Goal: Task Accomplishment & Management: Manage account settings

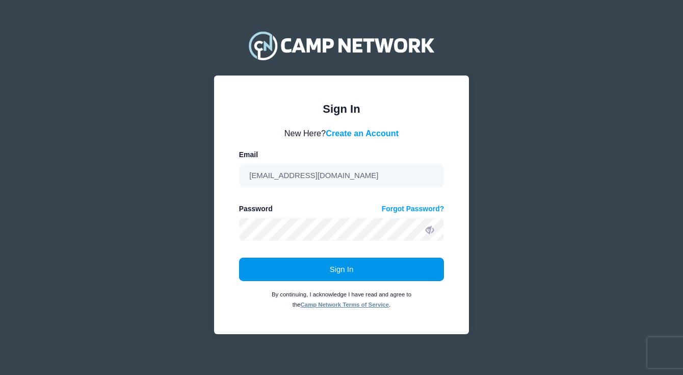
click at [368, 263] on button "Sign In" at bounding box center [341, 268] width 205 height 23
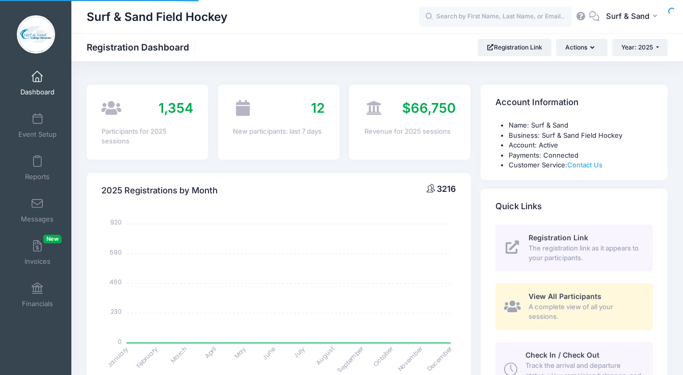
select select
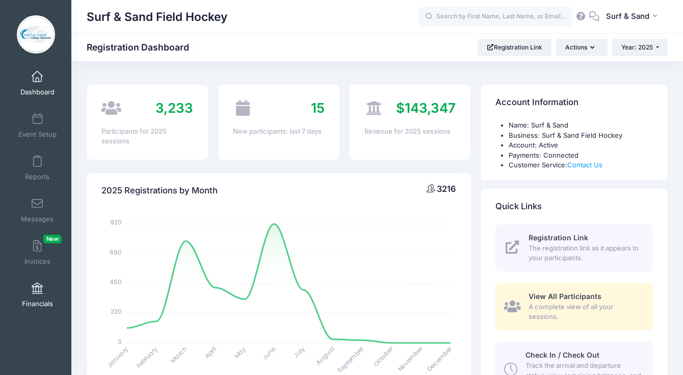
click at [40, 300] on span "Financials" at bounding box center [37, 303] width 31 height 9
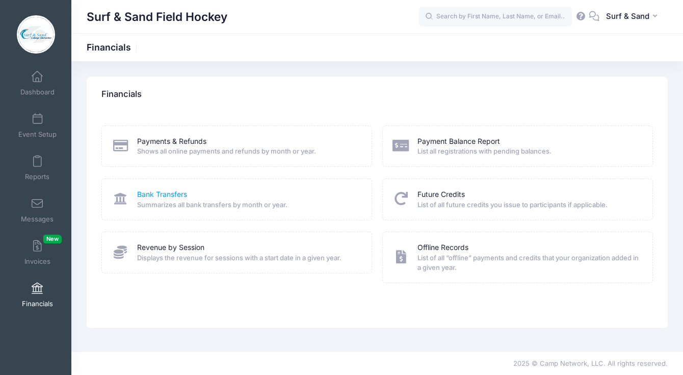
click at [164, 195] on link "Bank Transfers" at bounding box center [162, 194] width 50 height 11
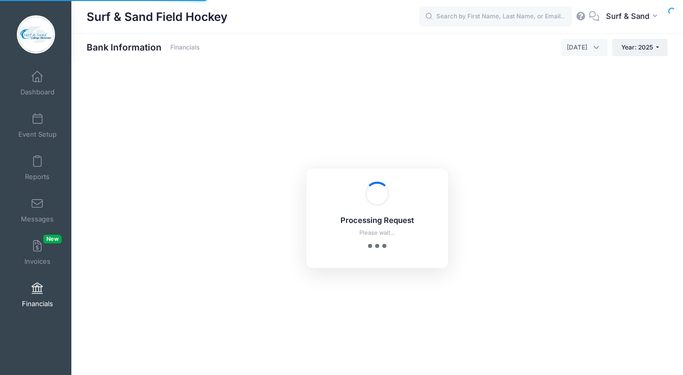
select select "10"
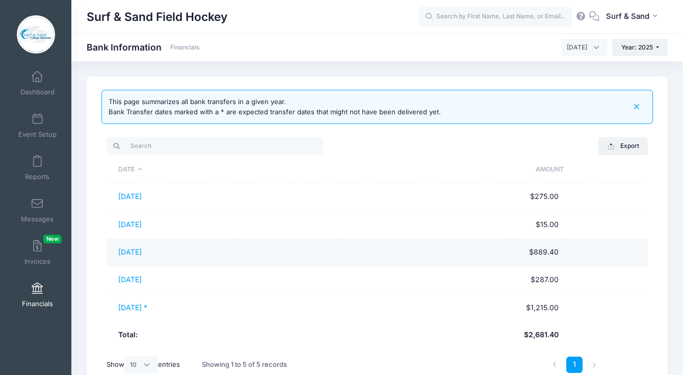
scroll to position [27, 0]
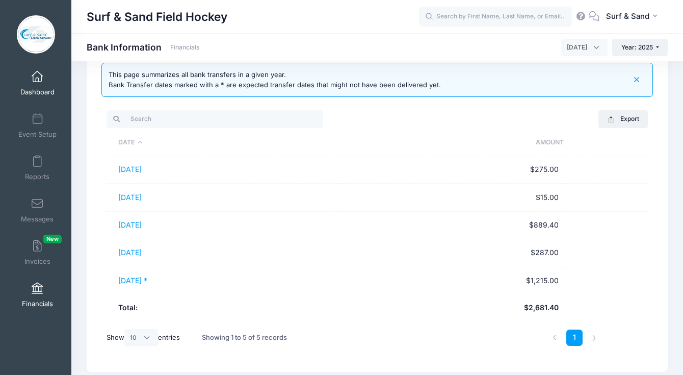
click at [37, 75] on span at bounding box center [37, 76] width 0 height 11
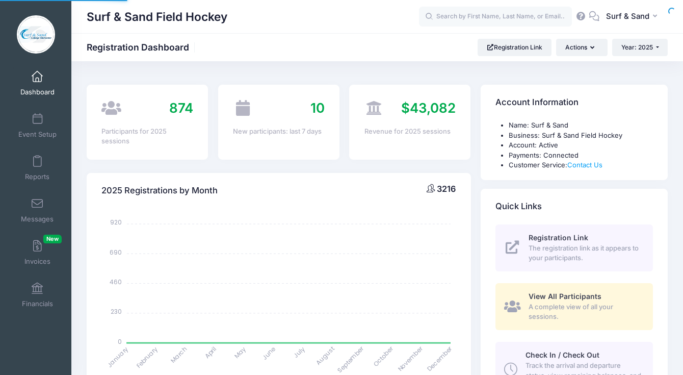
select select
